Goal: Information Seeking & Learning: Find specific fact

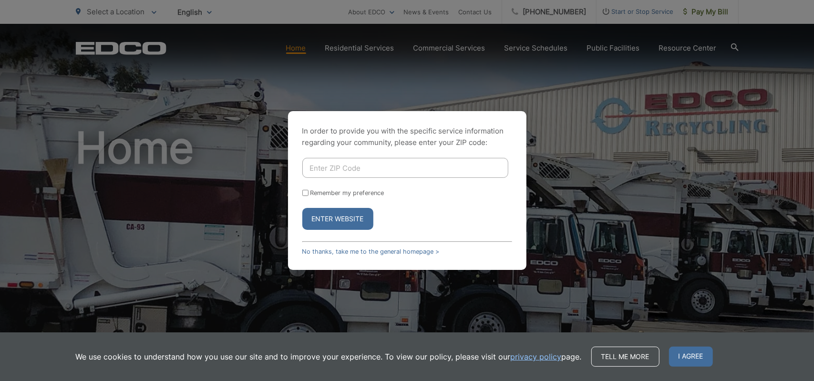
click at [365, 168] on input "Enter ZIP Code" at bounding box center [405, 168] width 206 height 20
type input "92078"
click at [341, 223] on button "Enter Website" at bounding box center [337, 219] width 71 height 22
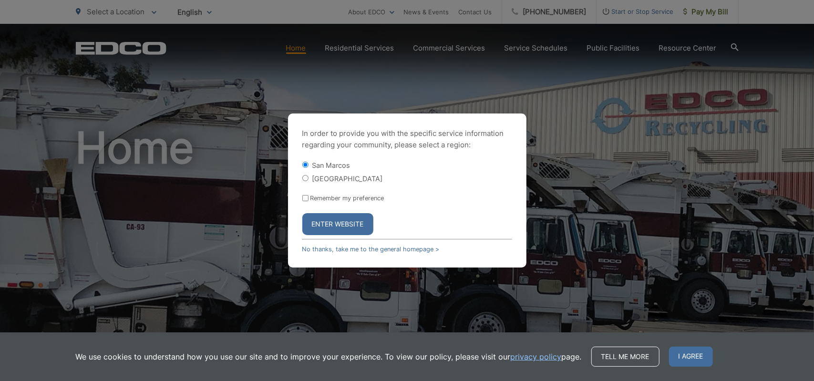
click at [339, 223] on button "Enter Website" at bounding box center [337, 224] width 71 height 22
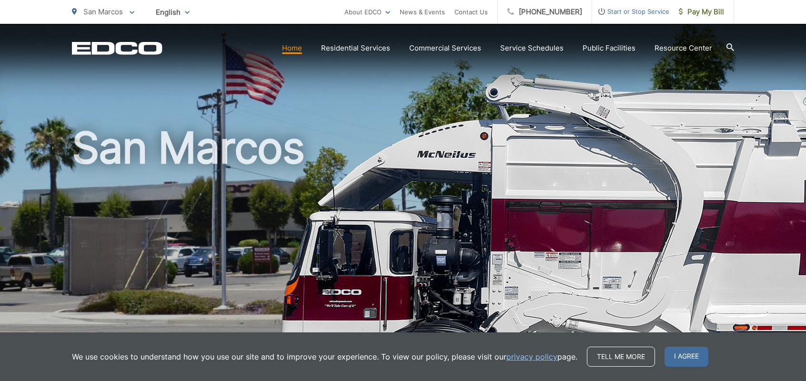
click at [297, 50] on link "Home" at bounding box center [292, 47] width 20 height 11
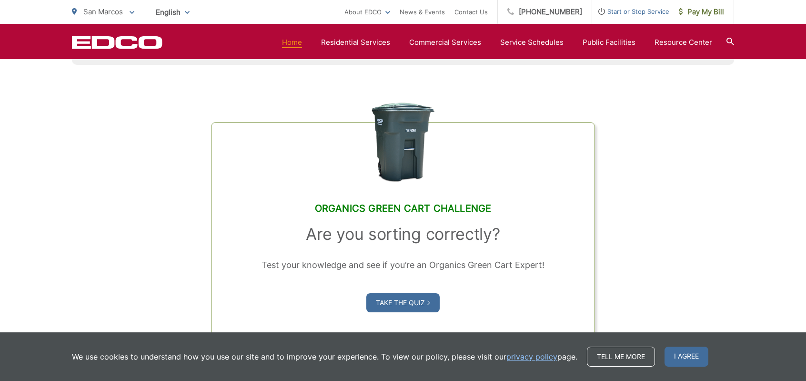
scroll to position [659, 0]
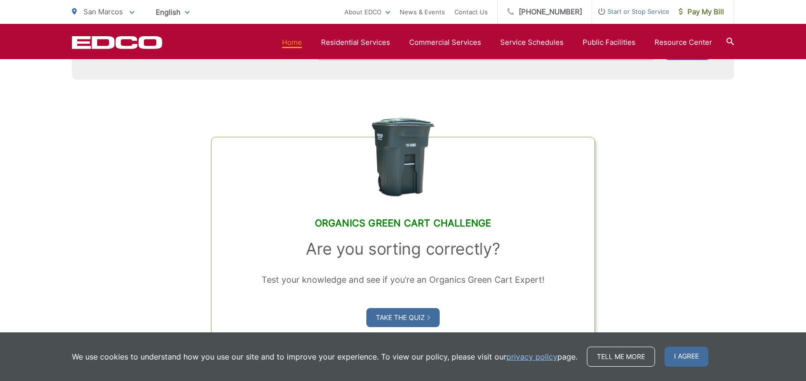
click at [728, 41] on icon at bounding box center [731, 42] width 8 height 8
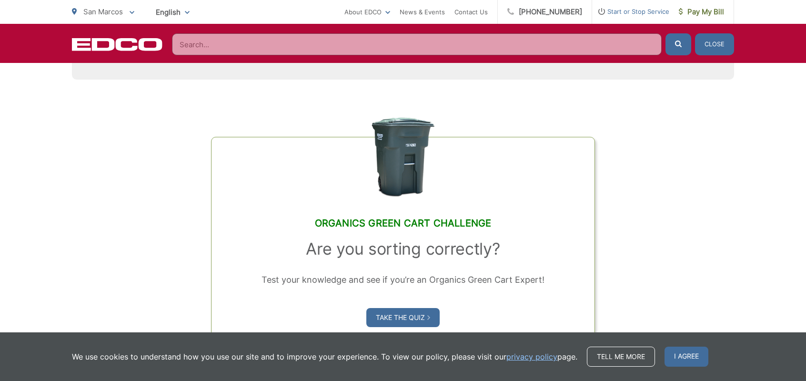
click at [187, 44] on input "Search" at bounding box center [417, 44] width 490 height 22
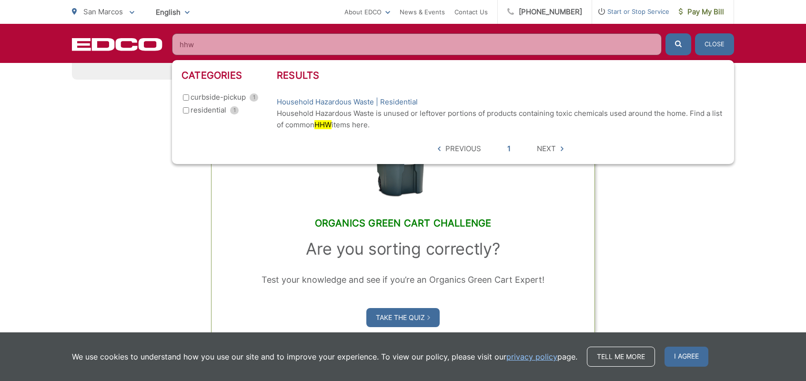
type input "hhw"
click at [187, 109] on input "residential 1" at bounding box center [186, 110] width 6 height 6
checkbox input "true"
click at [546, 153] on span "Next" at bounding box center [546, 148] width 19 height 11
click at [561, 147] on icon at bounding box center [562, 148] width 3 height 5
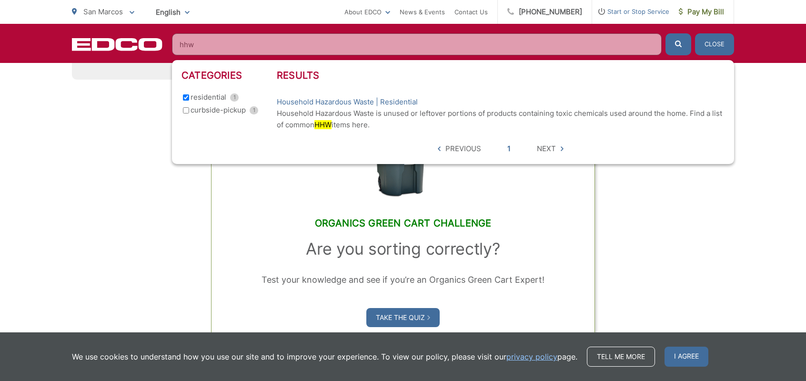
click at [601, 127] on p "Household Hazardous Waste is unused or leftover portions of products containing…" at bounding box center [501, 119] width 448 height 23
click at [509, 150] on link "1" at bounding box center [509, 148] width 3 height 11
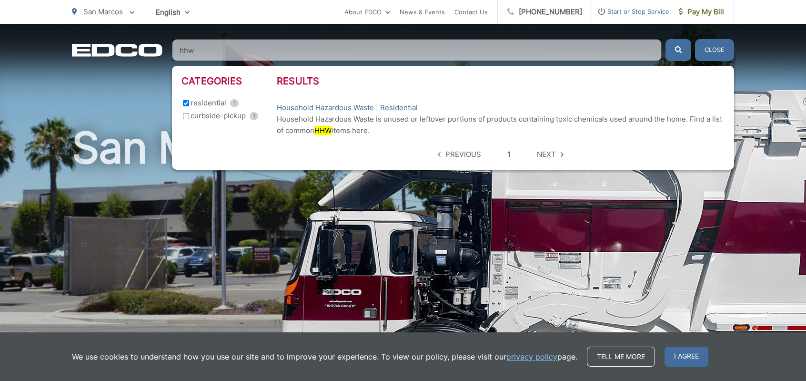
click at [551, 159] on span "Next" at bounding box center [546, 154] width 19 height 11
click at [715, 49] on button "Close" at bounding box center [714, 50] width 39 height 22
